Goal: Information Seeking & Learning: Learn about a topic

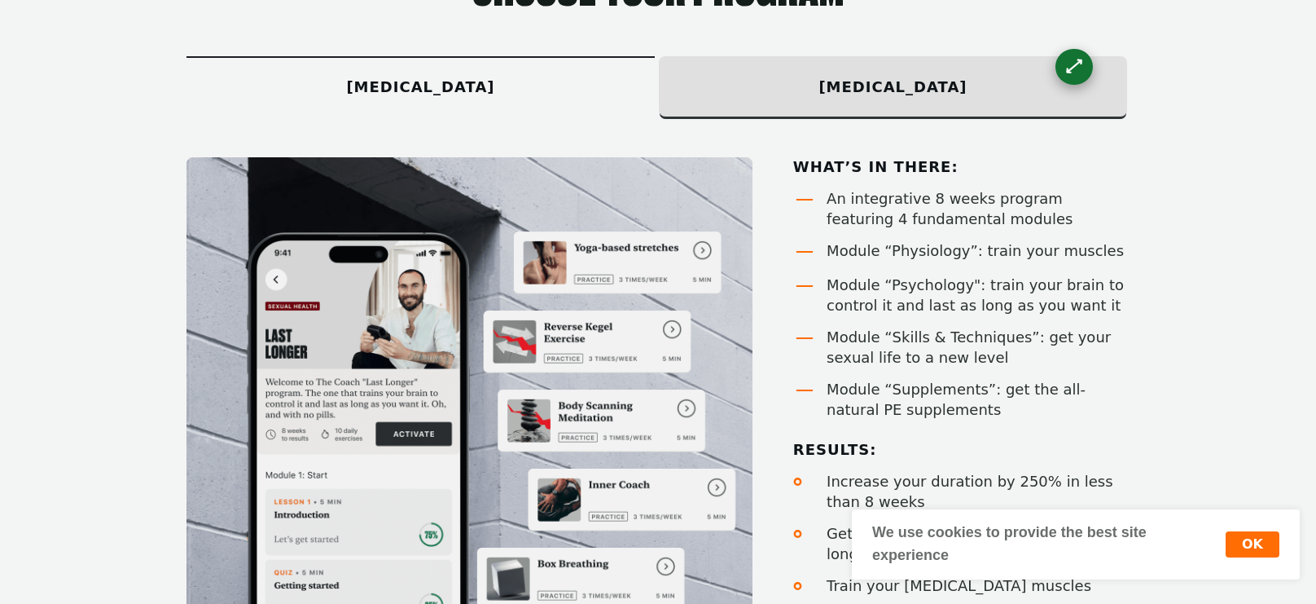
scroll to position [1044, 0]
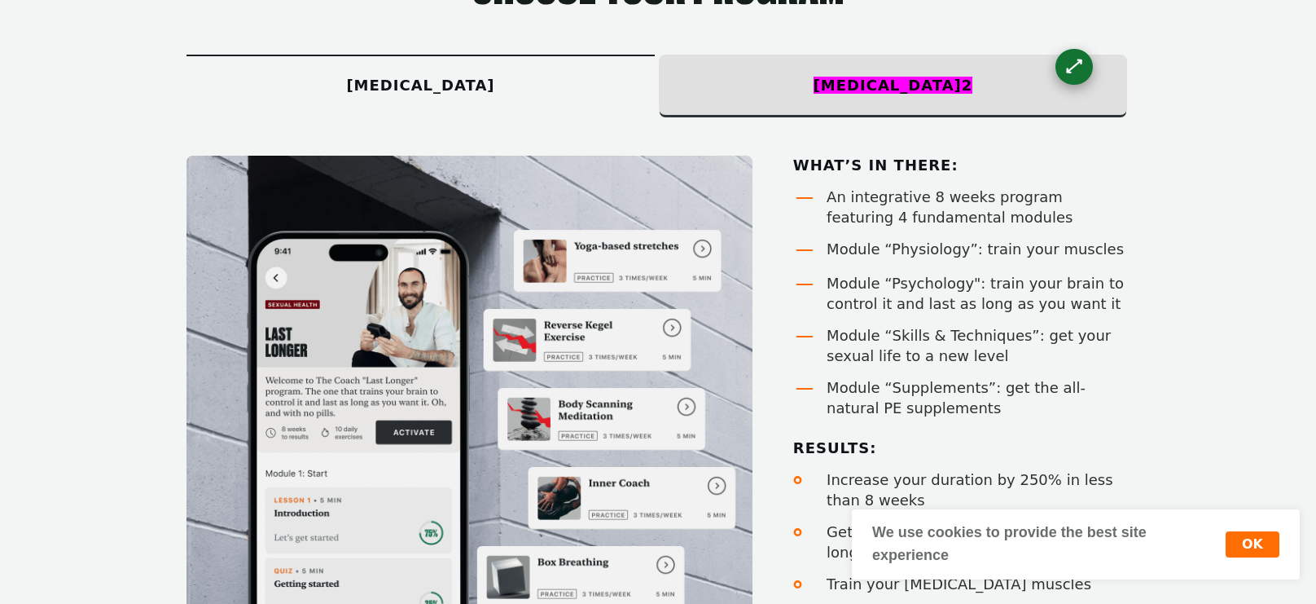
click at [1315, 153] on section "Choose your program premature ejaculation Erectile dysfunction 2 What’s in ther…" at bounding box center [658, 306] width 1316 height 865
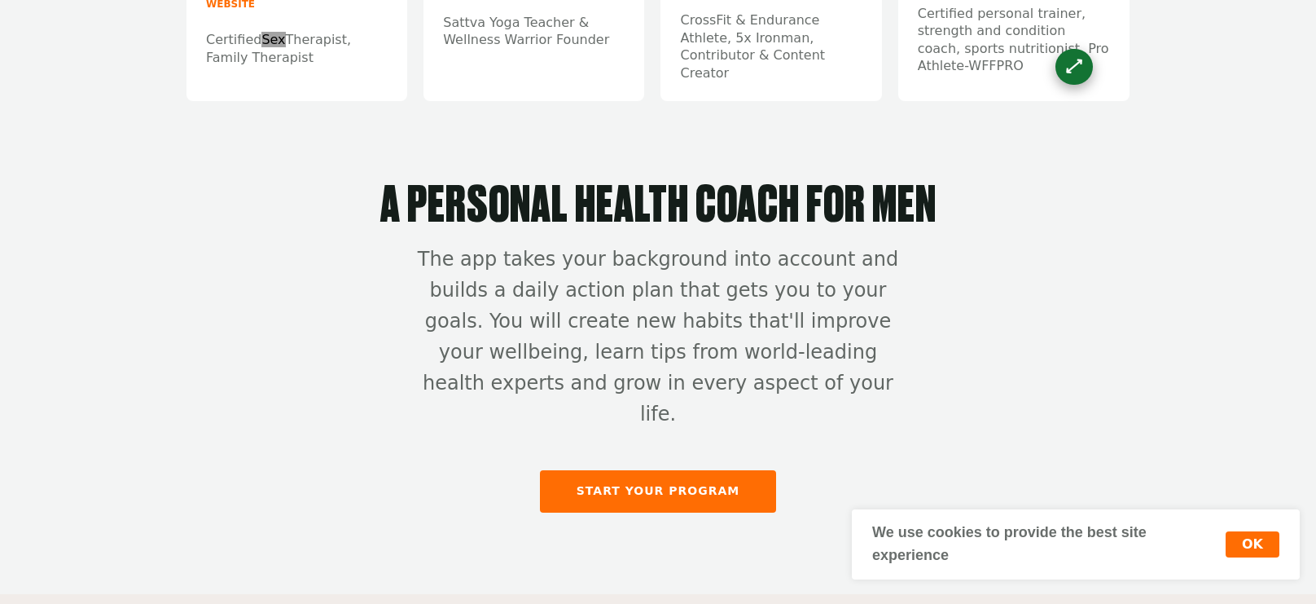
scroll to position [5195, 0]
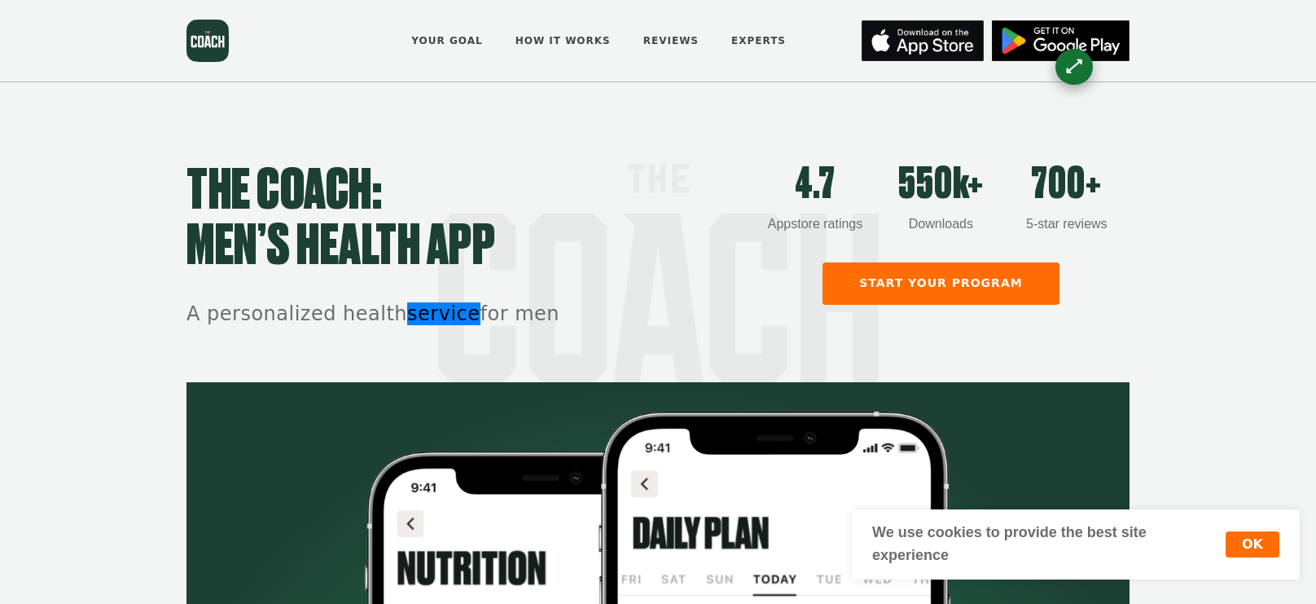
scroll to position [828, 0]
